Goal: Task Accomplishment & Management: Manage account settings

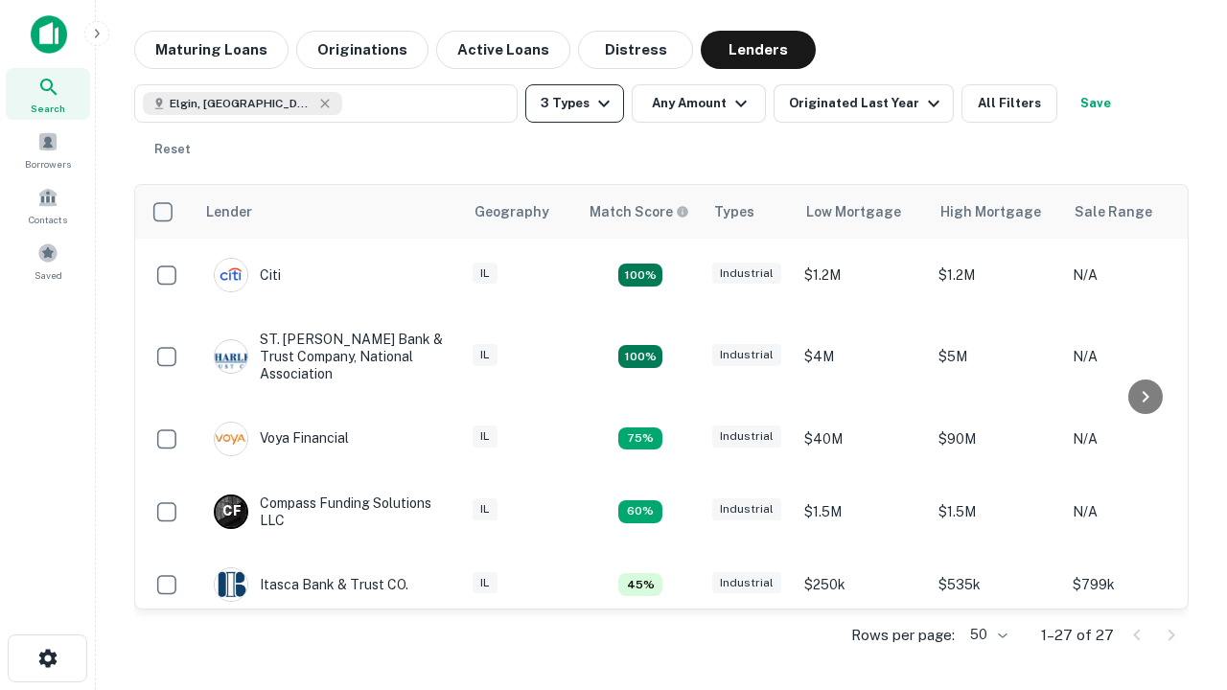
click at [574, 104] on button "3 Types" at bounding box center [574, 103] width 99 height 38
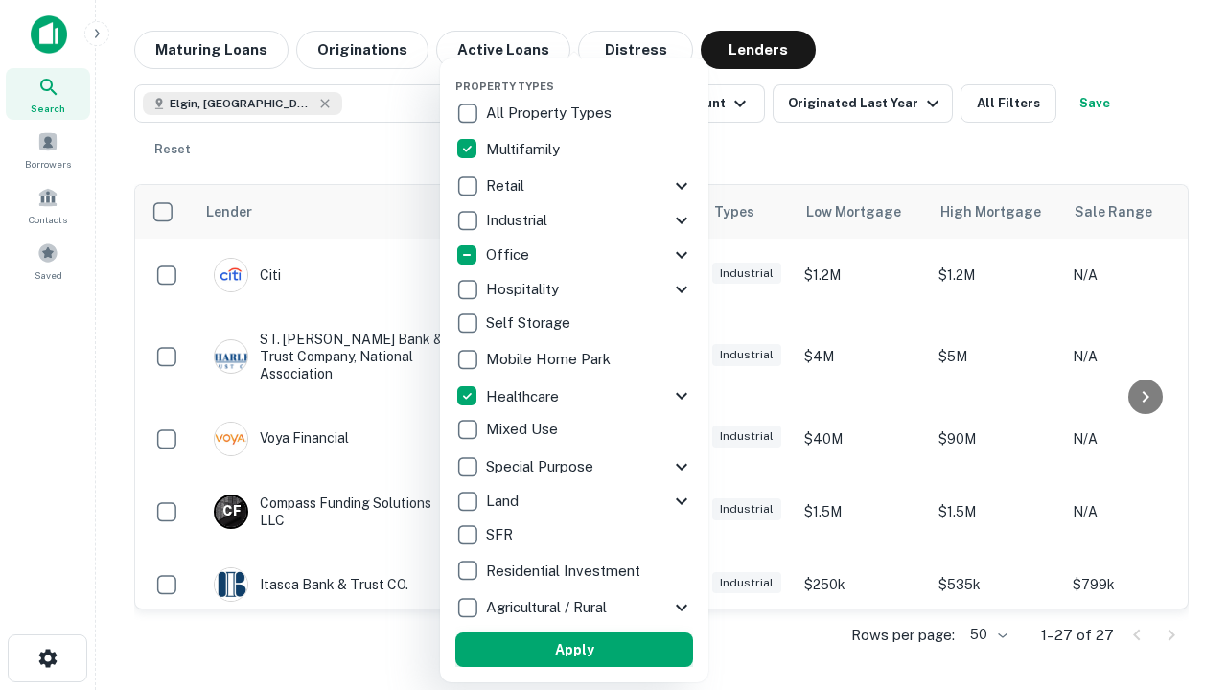
click at [574, 650] on button "Apply" at bounding box center [574, 650] width 238 height 35
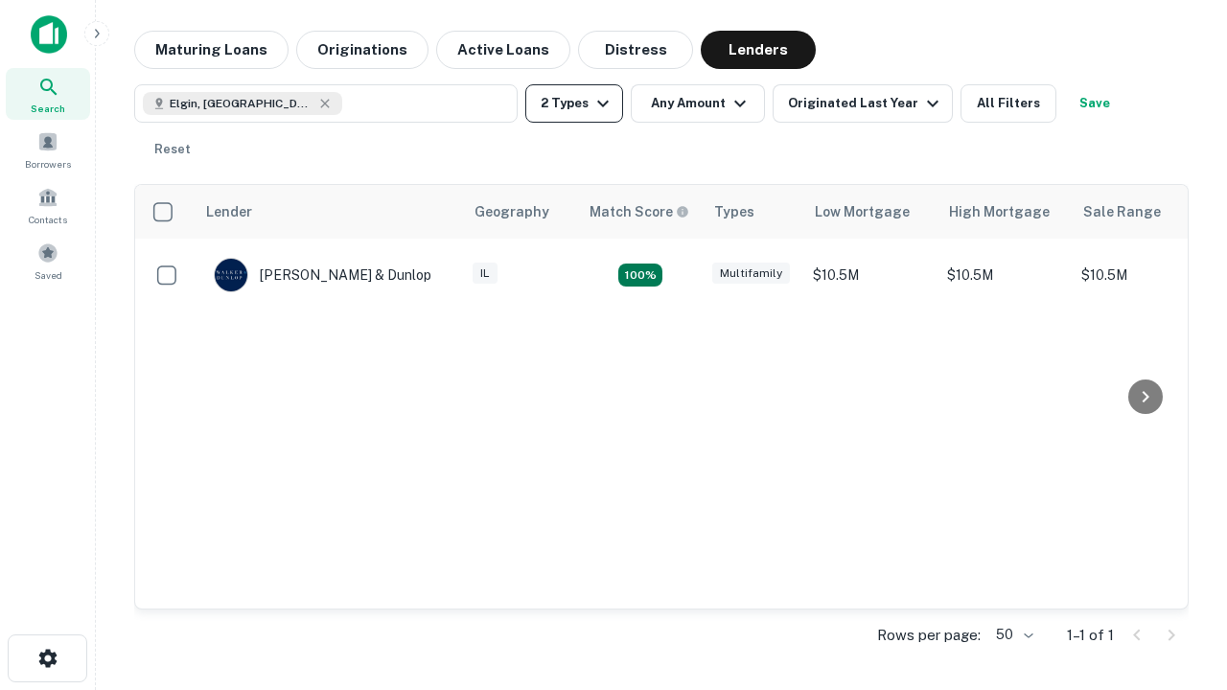
click at [574, 104] on button "2 Types" at bounding box center [574, 103] width 98 height 38
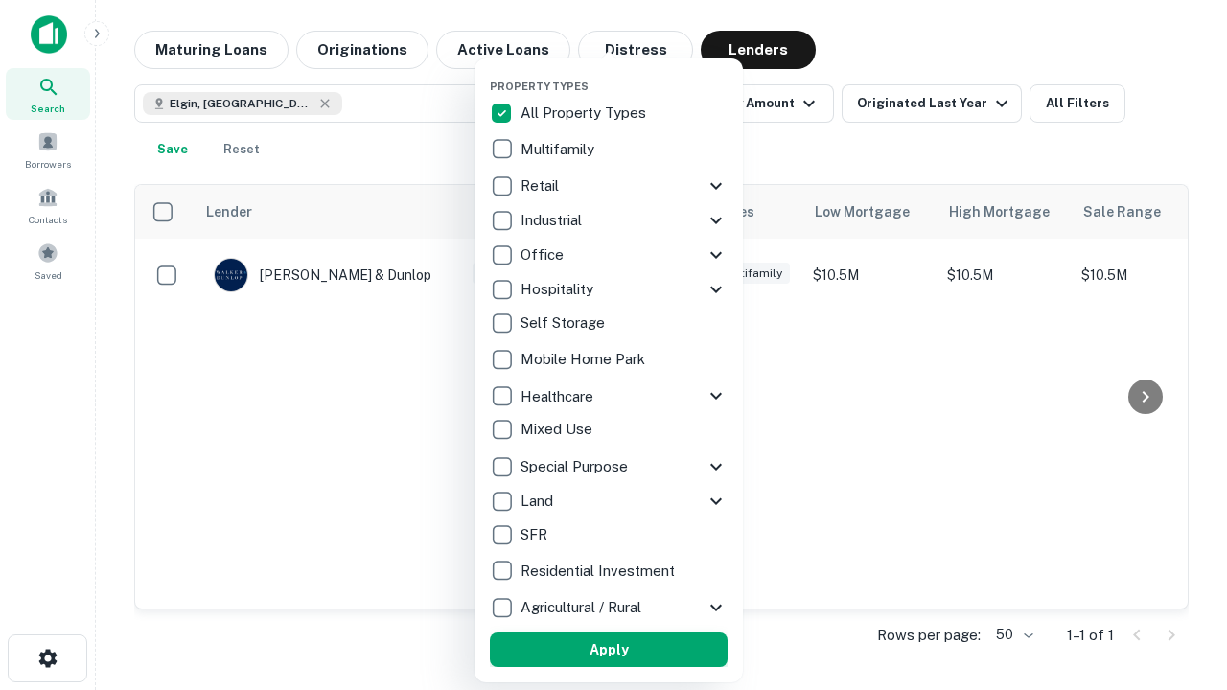
click at [609, 650] on button "Apply" at bounding box center [609, 650] width 238 height 35
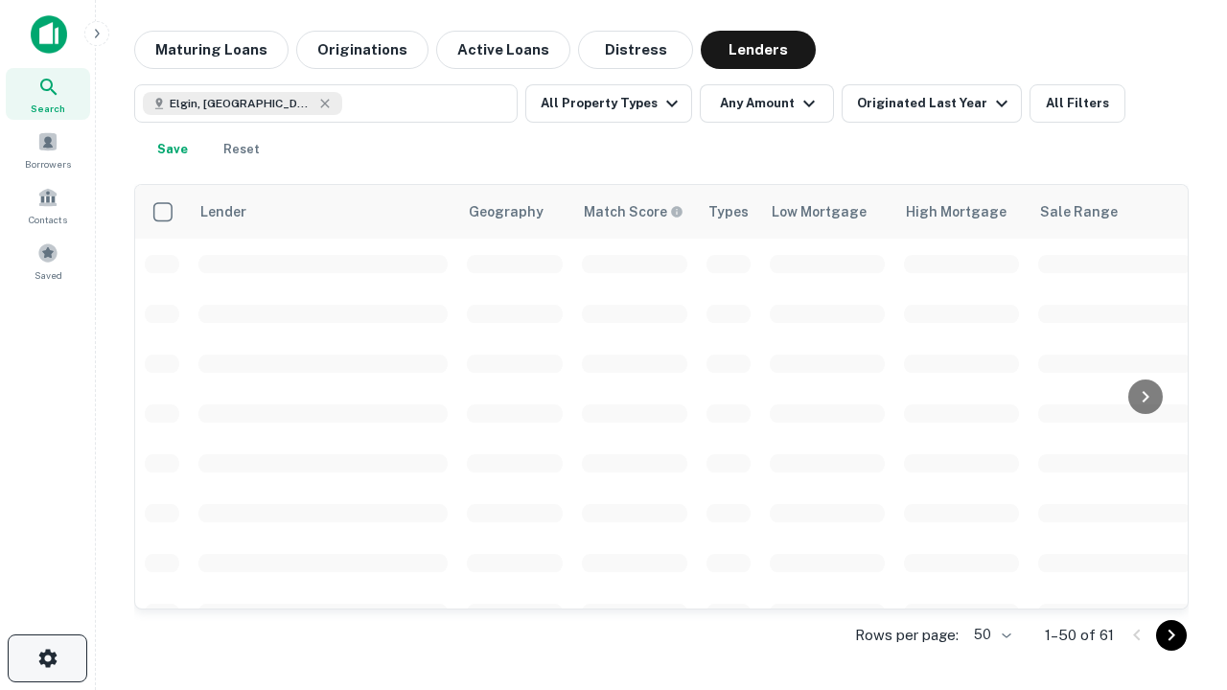
click at [47, 659] on icon "button" at bounding box center [47, 658] width 23 height 23
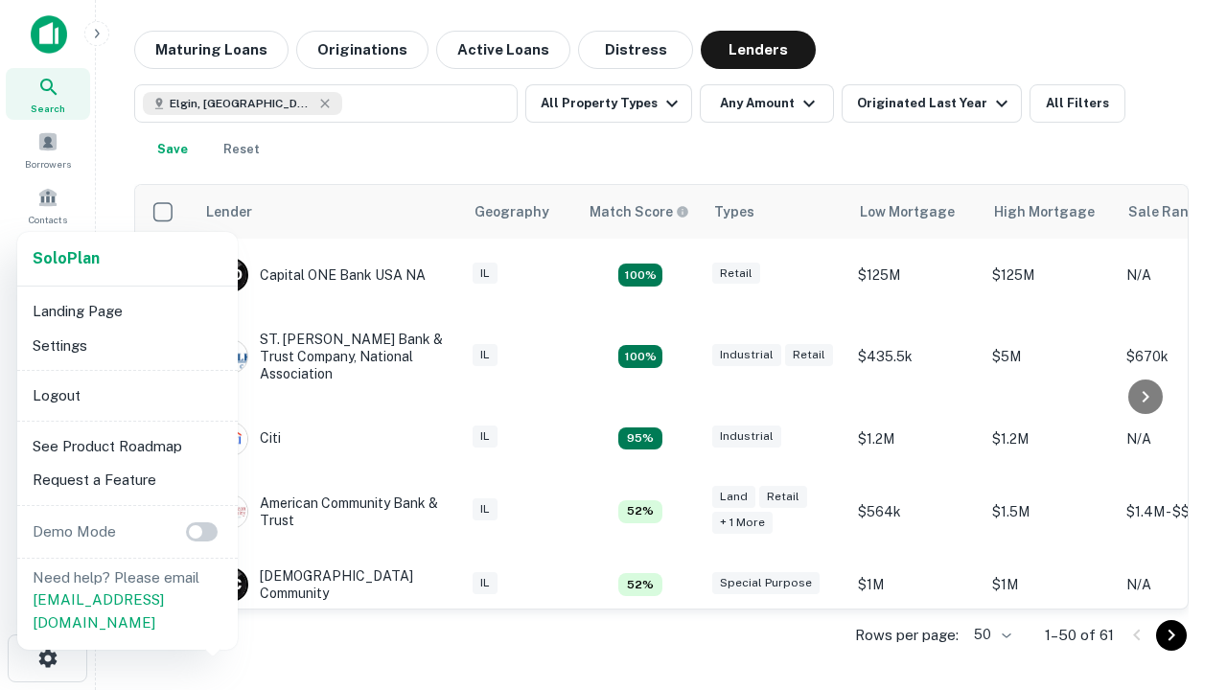
click at [127, 395] on li "Logout" at bounding box center [127, 396] width 205 height 35
